Goal: Task Accomplishment & Management: Use online tool/utility

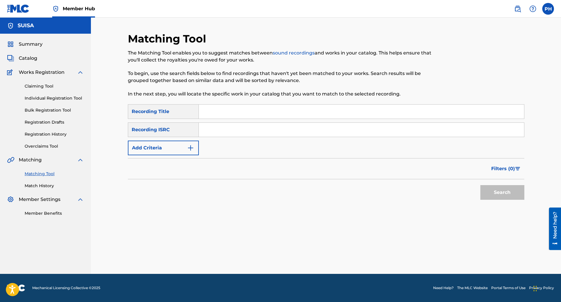
click at [33, 176] on link "Matching Tool" at bounding box center [54, 174] width 59 height 6
click at [44, 144] on link "Overclaims Tool" at bounding box center [54, 146] width 59 height 6
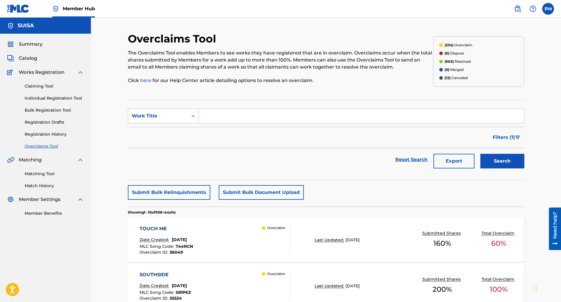
click at [145, 115] on div "Work Title" at bounding box center [158, 116] width 53 height 7
click at [153, 132] on div "MLC Song Code" at bounding box center [163, 130] width 70 height 15
click at [217, 112] on input "Search Form" at bounding box center [361, 116] width 325 height 14
paste input "YD3EHD"
type input "YD3EHD"
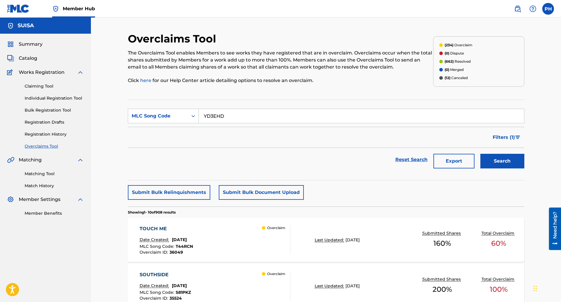
click at [480, 154] on button "Search" at bounding box center [502, 161] width 44 height 15
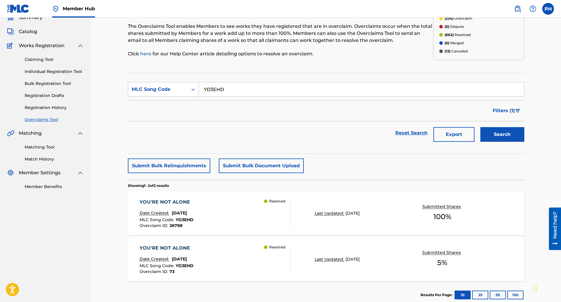
scroll to position [62, 0]
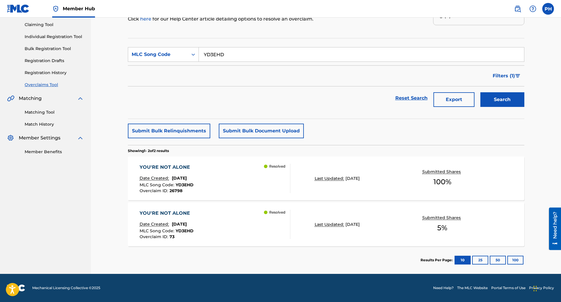
click at [247, 182] on div "YOU'RE NOT ALONE Date Created: [DATE] MLC Song Code : YD3EHD Overclaim ID : 267…" at bounding box center [214, 178] width 151 height 29
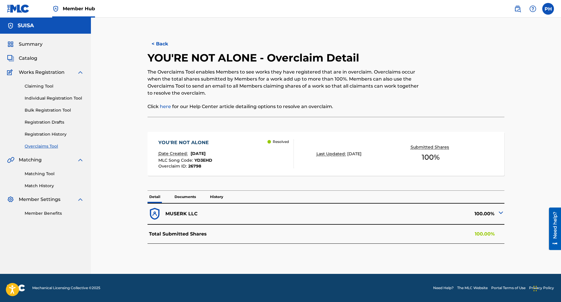
click at [43, 147] on link "Overclaims Tool" at bounding box center [54, 146] width 59 height 6
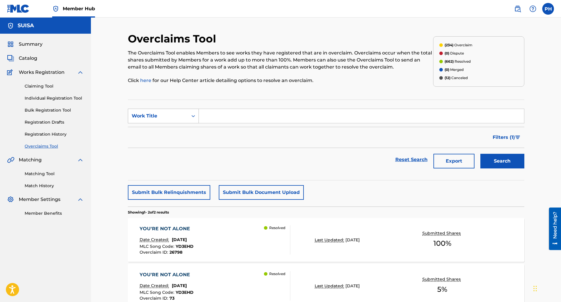
click at [156, 119] on div "Work Title" at bounding box center [158, 116] width 53 height 7
click at [162, 130] on div "MLC Song Code" at bounding box center [163, 130] width 70 height 15
click at [221, 122] on input "Search Form" at bounding box center [361, 116] width 325 height 14
paste input "DQ8PSG"
type input "DQ8PSG"
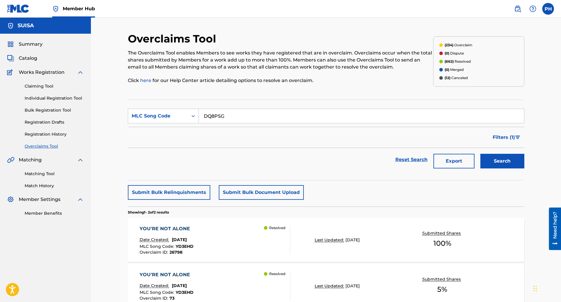
click at [480, 154] on button "Search" at bounding box center [502, 161] width 44 height 15
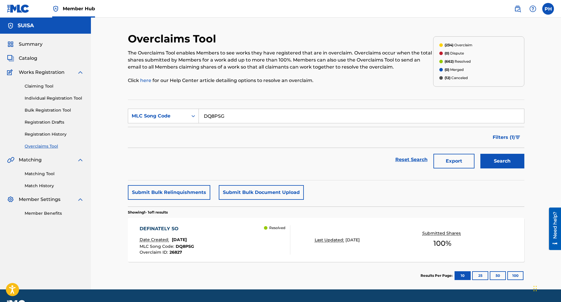
click at [223, 232] on div "DEFINATELY SO Date Created: [DATE] MLC Song Code : DQ8PSG Overclaim ID : 26827 …" at bounding box center [214, 239] width 151 height 29
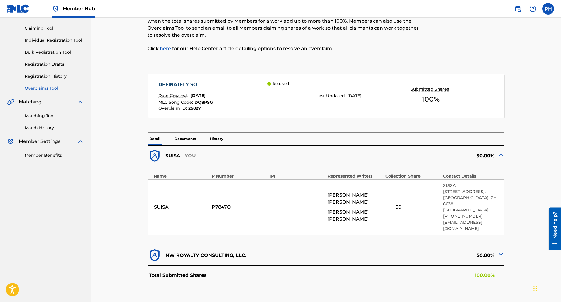
scroll to position [59, 0]
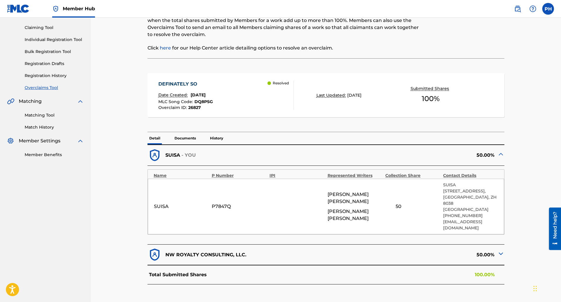
click at [494, 248] on div "50.00%" at bounding box center [415, 255] width 178 height 14
click at [500, 250] on img at bounding box center [500, 253] width 7 height 7
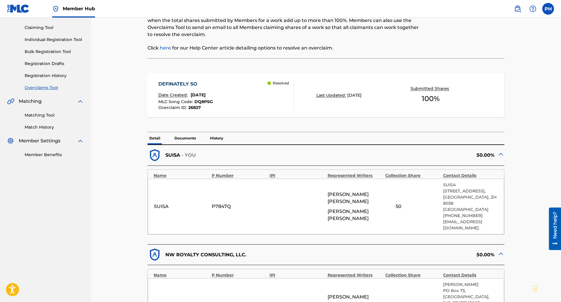
scroll to position [0, 0]
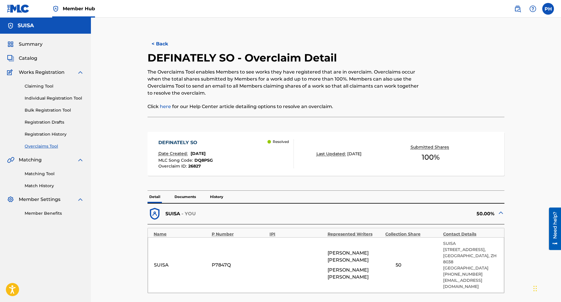
click at [154, 36] on div "< Back DEFINATELY SO - Overclaim Detail The Overclaims Tool enables Members to …" at bounding box center [326, 275] width 396 height 487
click at [157, 47] on button "< Back" at bounding box center [164, 44] width 35 height 15
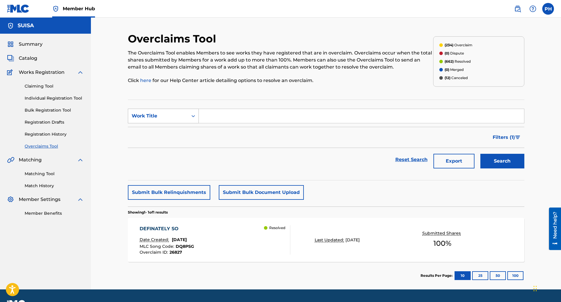
click at [154, 117] on div "Work Title" at bounding box center [158, 116] width 53 height 7
click at [157, 129] on div "MLC Song Code" at bounding box center [163, 130] width 70 height 15
click at [227, 114] on input "Search Form" at bounding box center [361, 116] width 325 height 14
paste input "HP5O98"
type input "HP5O98"
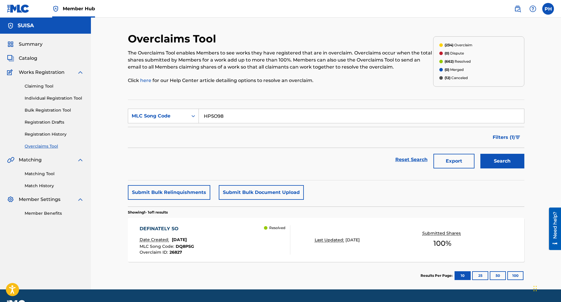
click at [480, 154] on button "Search" at bounding box center [502, 161] width 44 height 15
click at [375, 234] on div "HECHIZO ELEMENTAL Date Created: [DATE] MLC Song Code : HP5O98 Overclaim ID : 27…" at bounding box center [326, 240] width 396 height 44
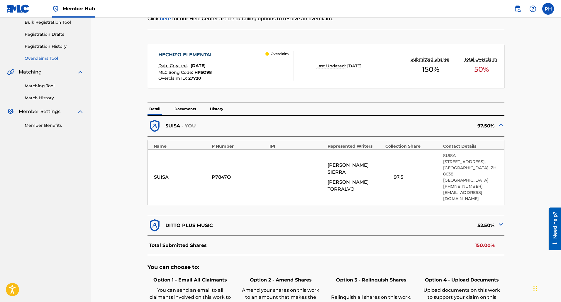
scroll to position [117, 0]
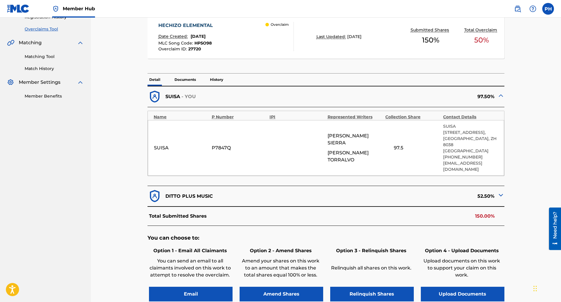
click at [499, 192] on img at bounding box center [500, 195] width 7 height 7
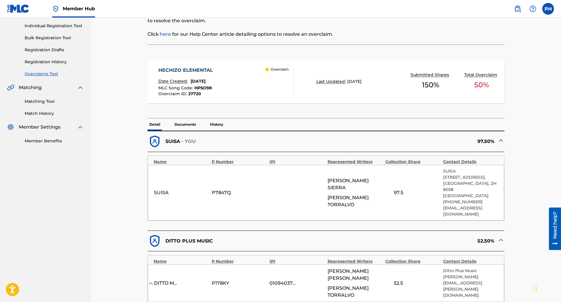
scroll to position [0, 0]
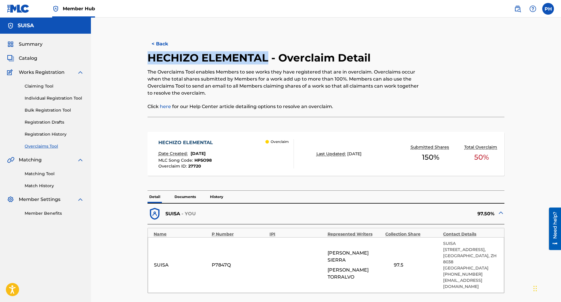
drag, startPoint x: 268, startPoint y: 55, endPoint x: 145, endPoint y: 60, distance: 123.2
click at [145, 60] on div "< Back HECHIZO ELEMENTAL - Overclaim Detail The Overclaims Tool enables Members…" at bounding box center [326, 305] width 396 height 546
copy h2 "HECHIZO ELEMENTAL"
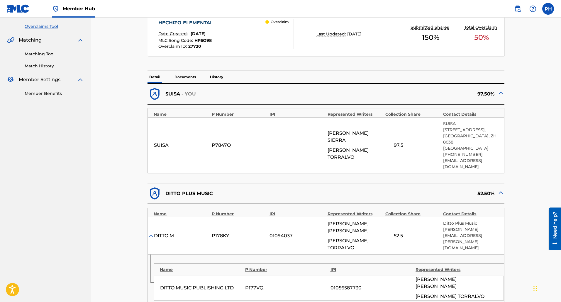
scroll to position [147, 0]
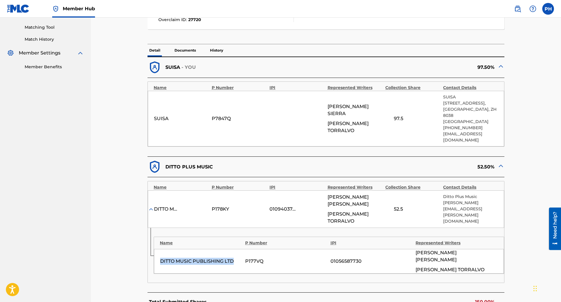
drag, startPoint x: 234, startPoint y: 238, endPoint x: 155, endPoint y: 238, distance: 78.8
click at [155, 249] on div "DITTO MUSIC PUBLISHING LTD P177VQ 01056587730 [PERSON_NAME] [PERSON_NAME]" at bounding box center [329, 261] width 350 height 25
copy div "DITTO MUSIC PUBLISHING LTD"
click at [152, 206] on img at bounding box center [151, 209] width 6 height 6
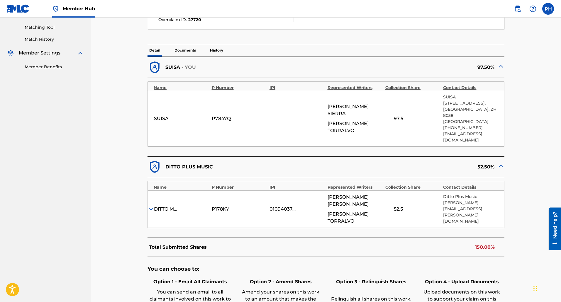
click at [152, 206] on img at bounding box center [151, 209] width 6 height 6
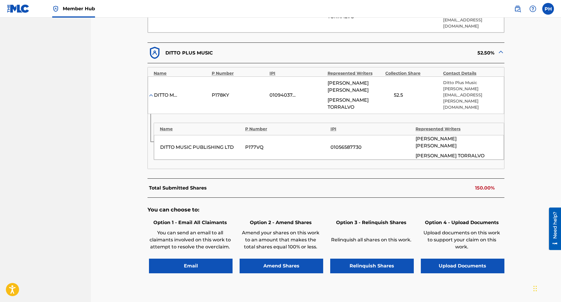
scroll to position [264, 0]
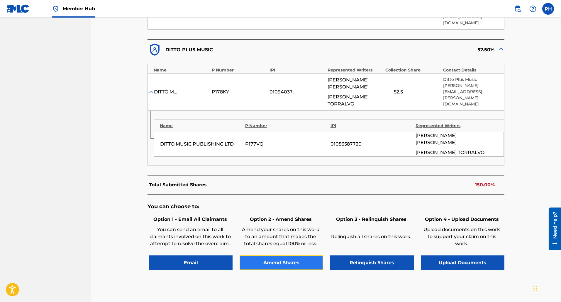
click at [291, 256] on button "Amend Shares" at bounding box center [281, 263] width 84 height 15
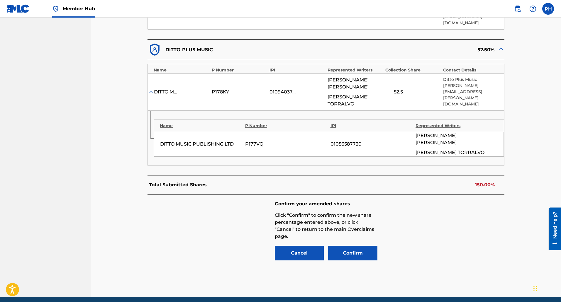
scroll to position [203, 0]
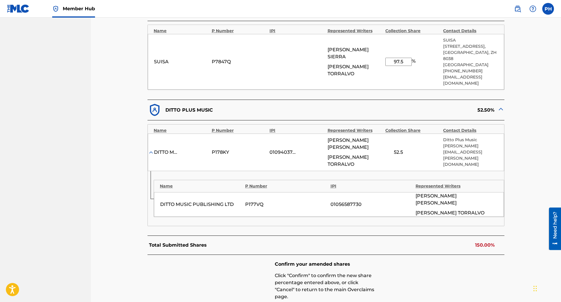
click at [397, 58] on input "97.5" at bounding box center [398, 62] width 26 height 8
type input "47.5"
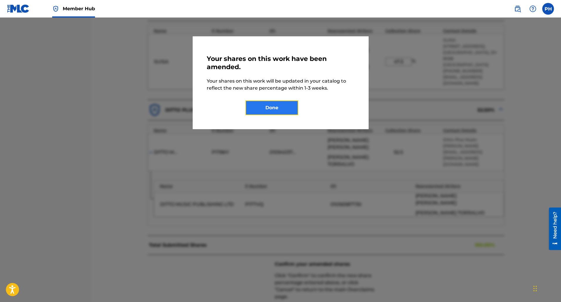
click at [280, 110] on button "Done" at bounding box center [271, 108] width 53 height 15
